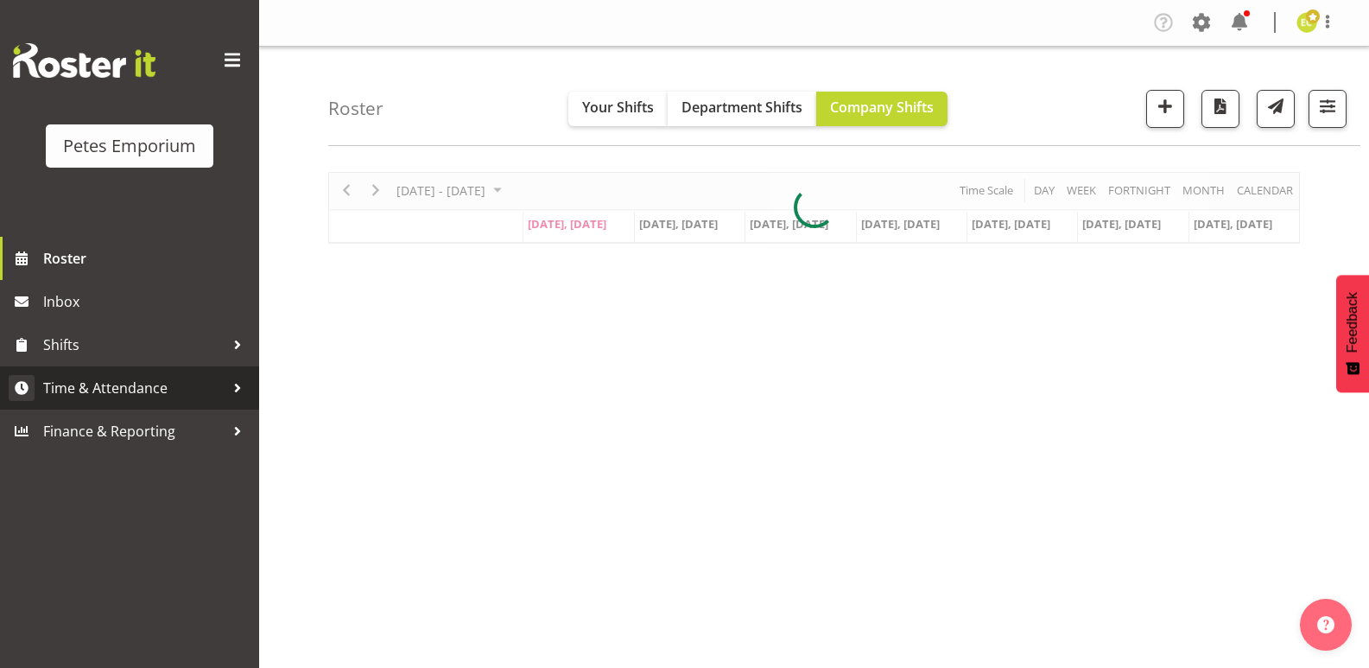
click at [122, 402] on link "Time & Attendance" at bounding box center [129, 387] width 259 height 43
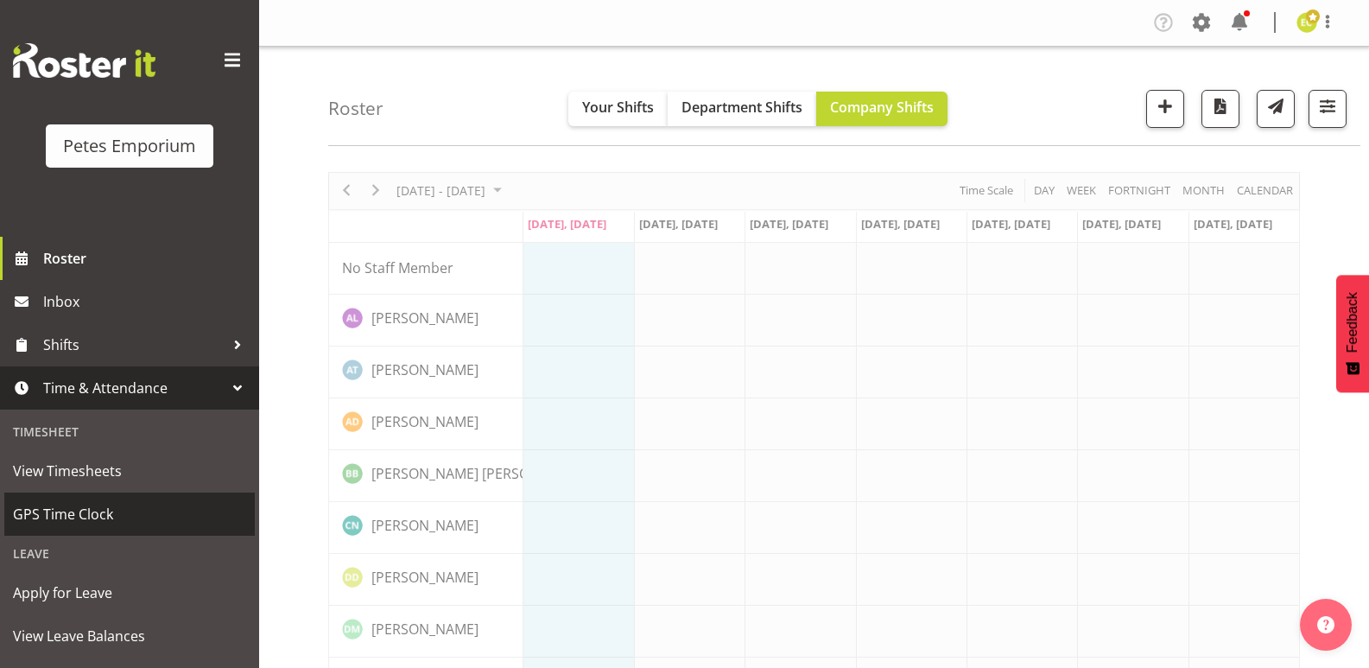
click at [93, 526] on span "GPS Time Clock" at bounding box center [129, 514] width 233 height 26
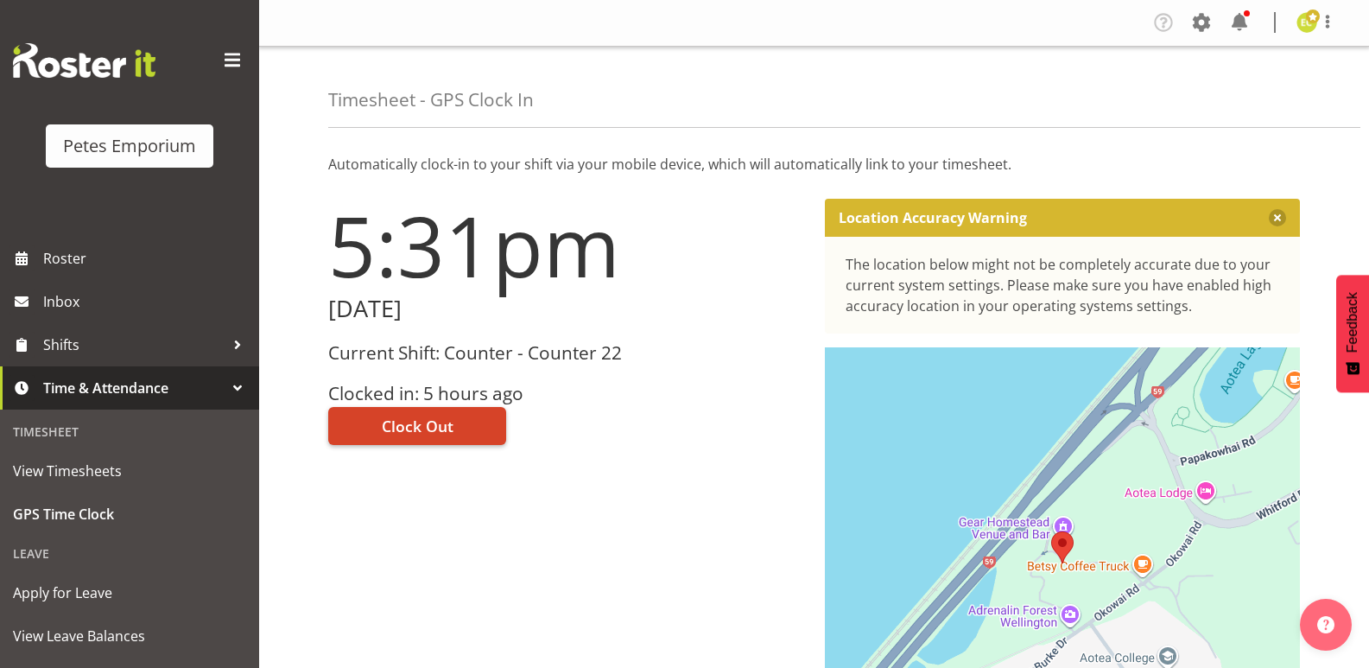
click at [396, 425] on span "Clock Out" at bounding box center [418, 426] width 72 height 22
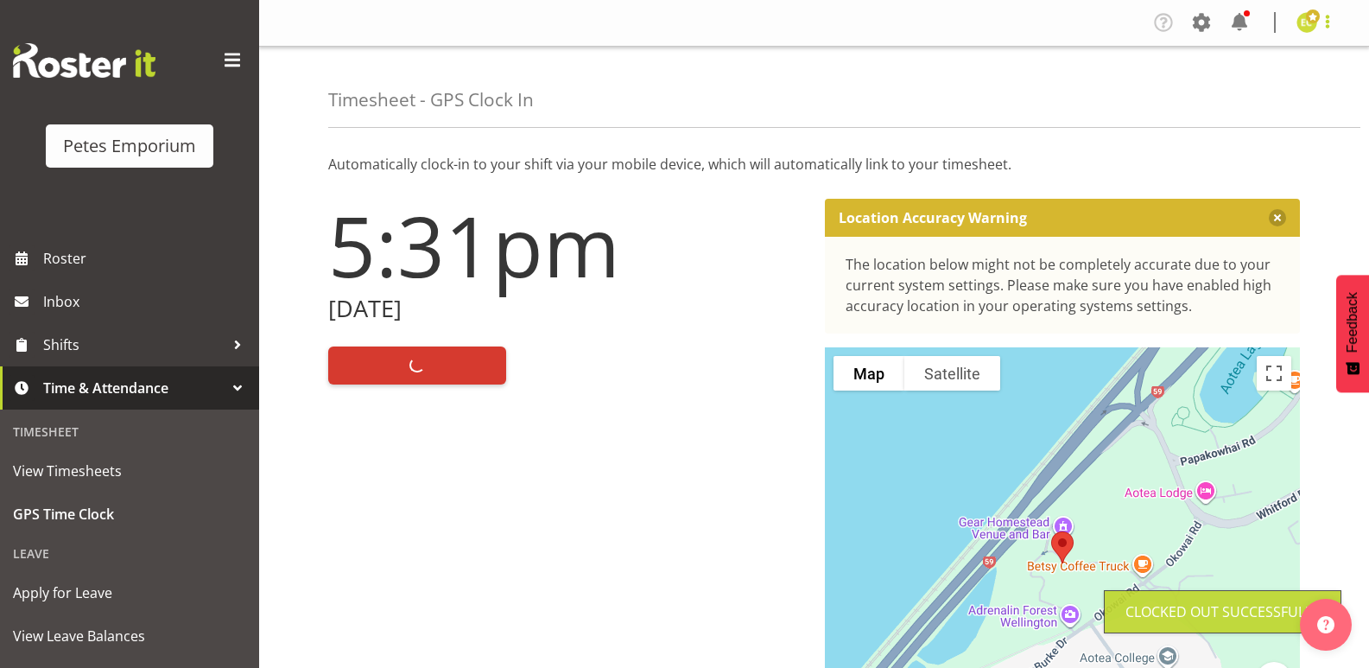
click at [1325, 31] on span at bounding box center [1327, 21] width 21 height 21
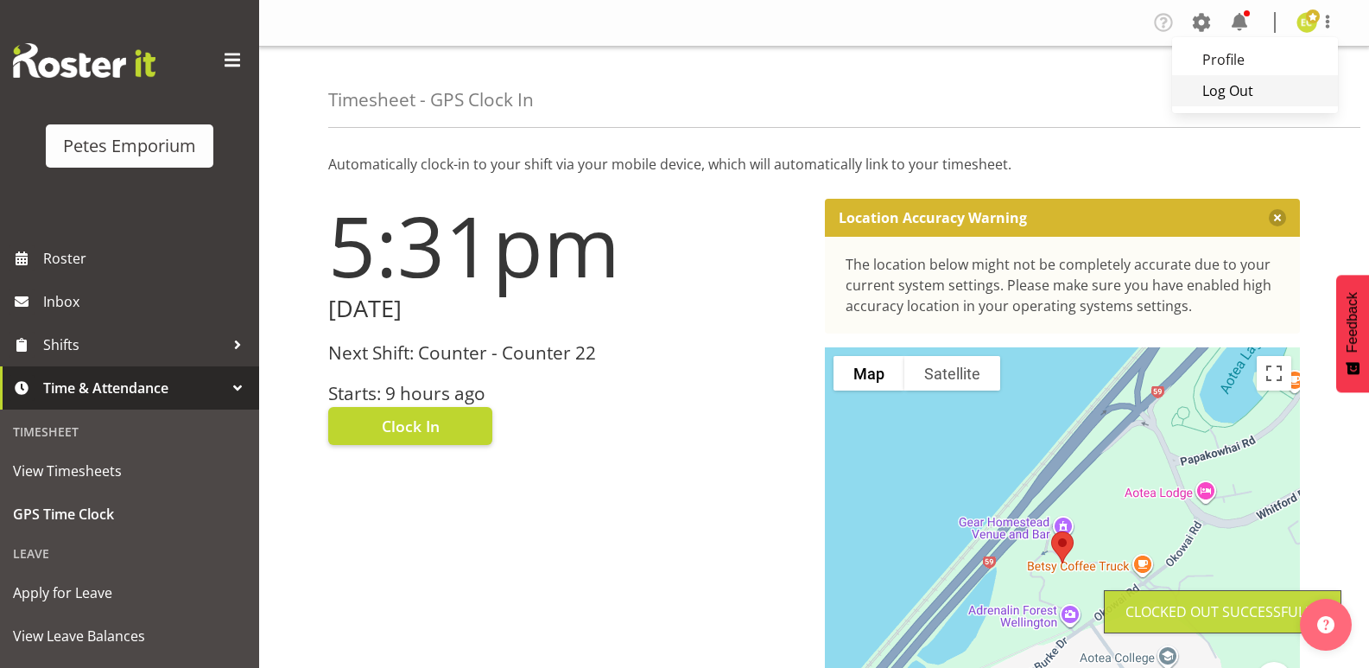
click at [1241, 98] on link "Log Out" at bounding box center [1255, 90] width 166 height 31
